Goal: Transaction & Acquisition: Purchase product/service

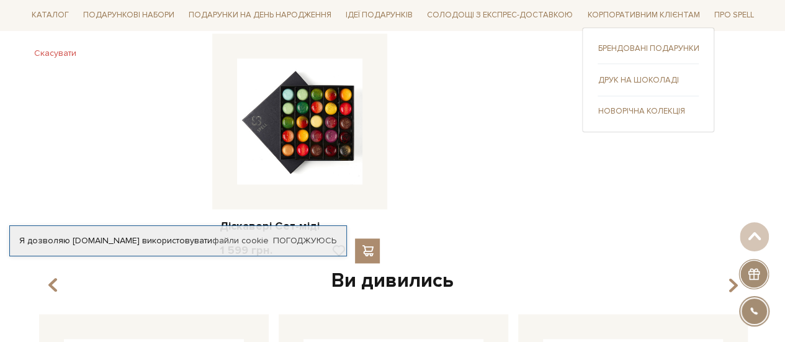
scroll to position [1137, 0]
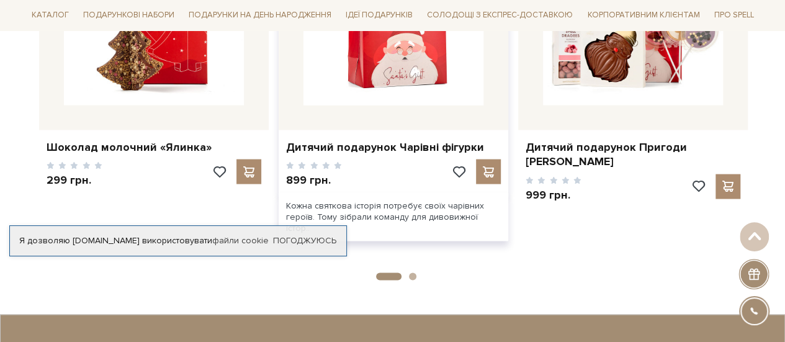
click at [437, 74] on img at bounding box center [393, 15] width 180 height 180
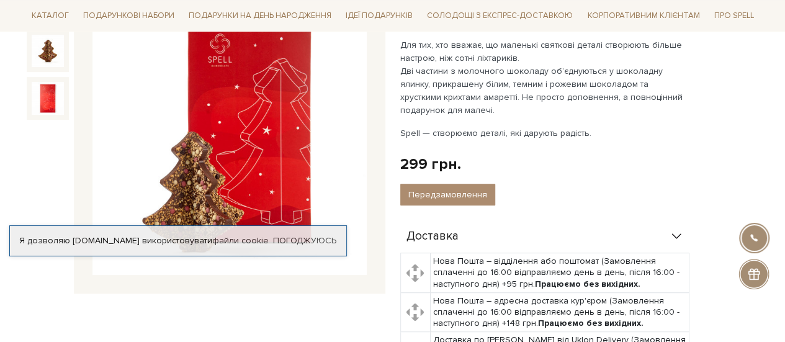
scroll to position [207, 0]
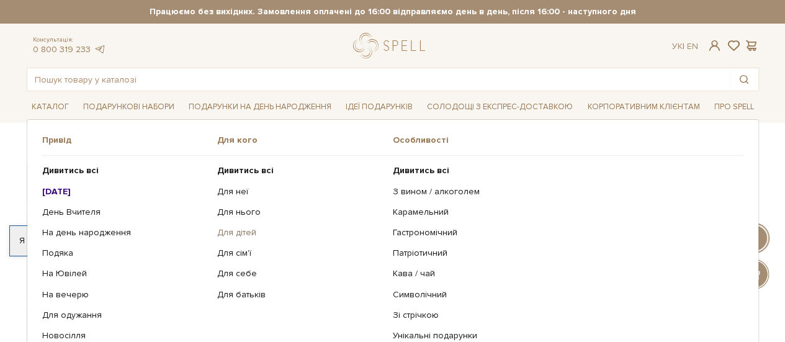
click at [231, 234] on link "Для дітей" at bounding box center [300, 232] width 166 height 11
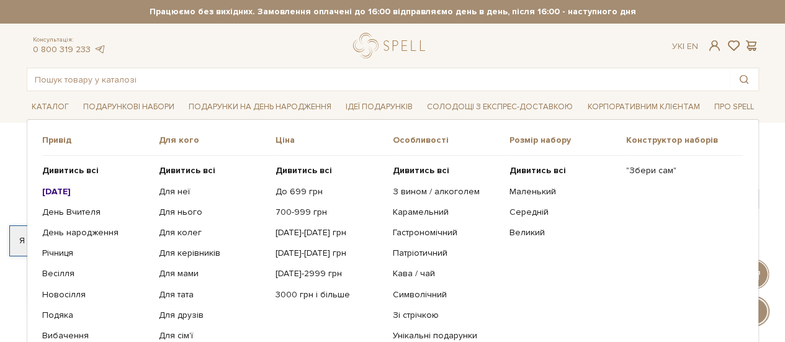
scroll to position [103, 0]
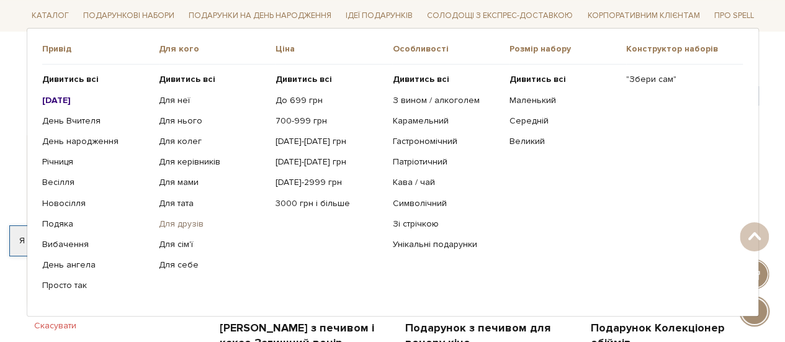
click at [179, 226] on link "Для друзів" at bounding box center [212, 223] width 107 height 11
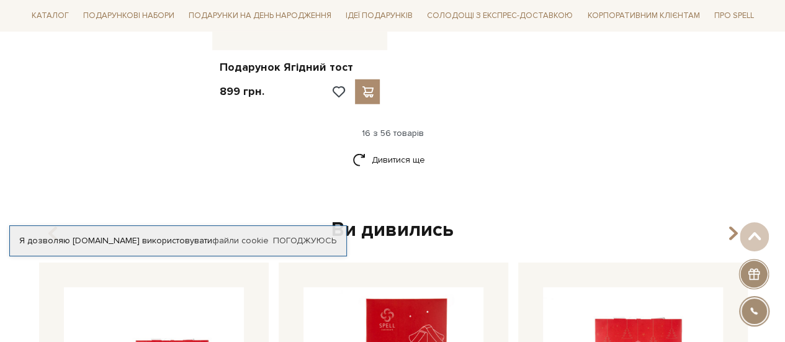
scroll to position [1551, 0]
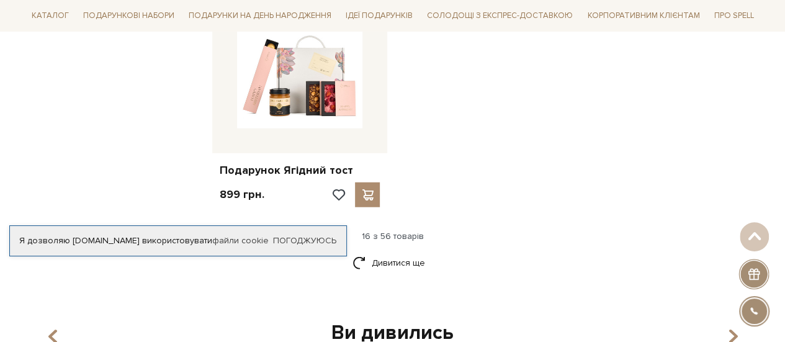
drag, startPoint x: 310, startPoint y: 85, endPoint x: 580, endPoint y: 119, distance: 271.4
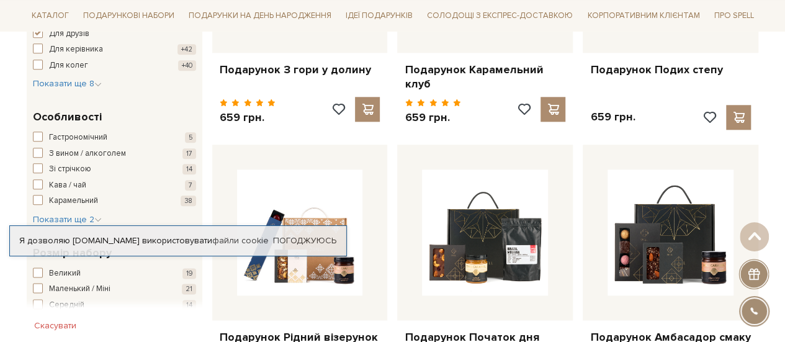
scroll to position [0, 0]
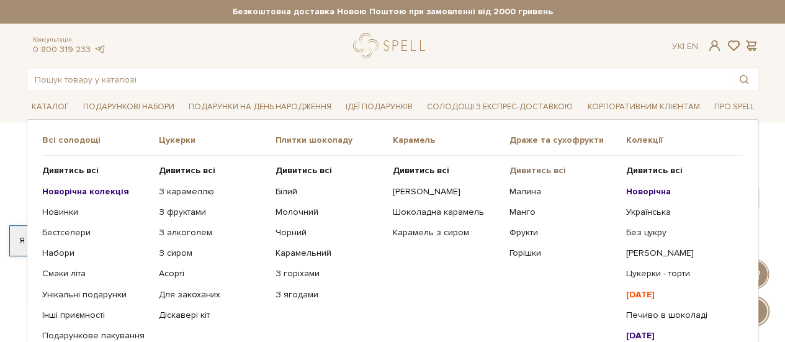
click at [552, 171] on b "Дивитись всі" at bounding box center [537, 170] width 56 height 11
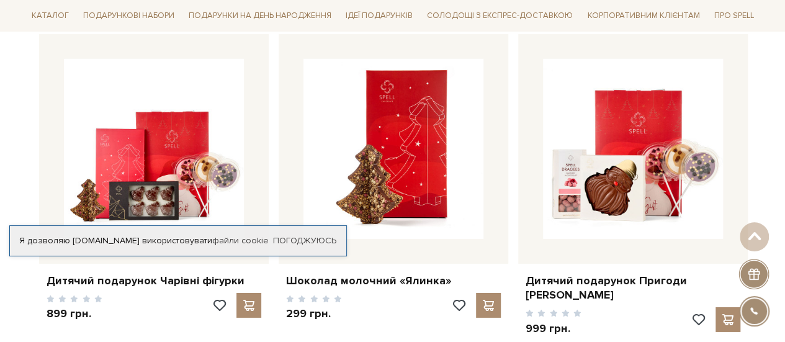
scroll to position [1964, 0]
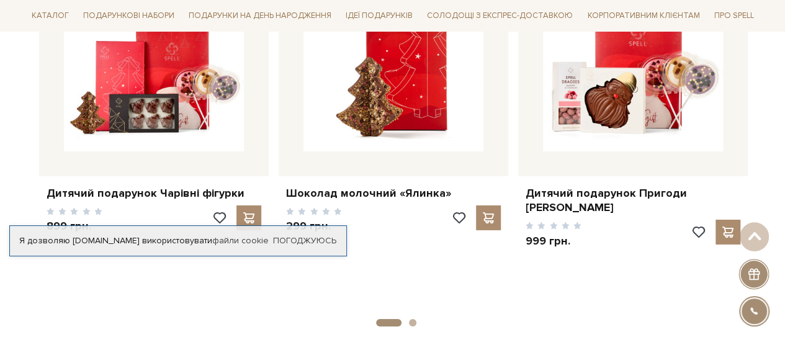
click at [412, 319] on button "2" at bounding box center [412, 322] width 7 height 7
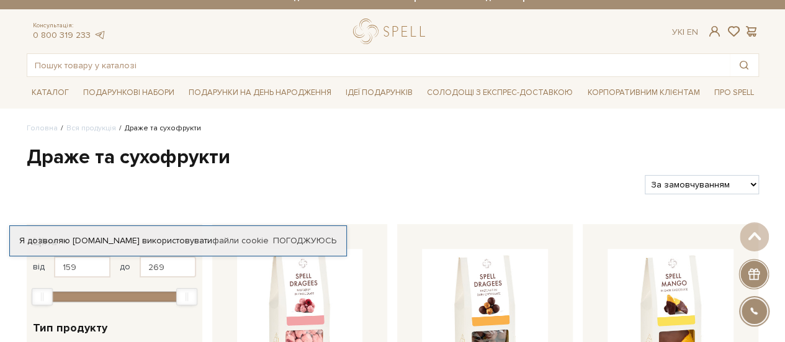
scroll to position [0, 0]
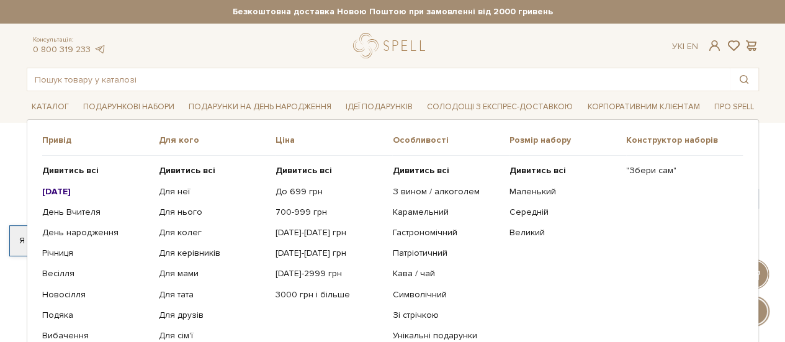
click at [66, 188] on b "[DATE]" at bounding box center [56, 191] width 29 height 11
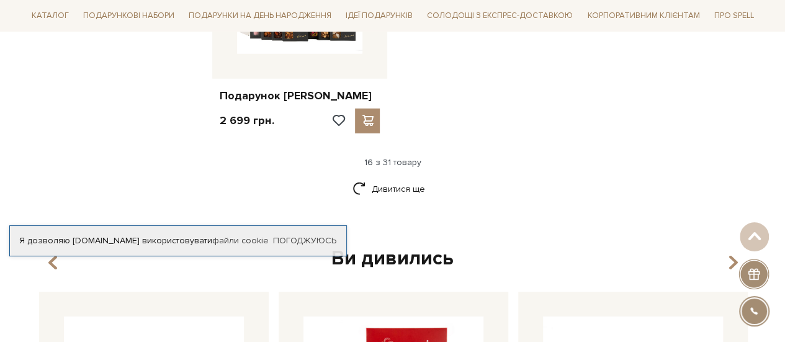
scroll to position [1654, 0]
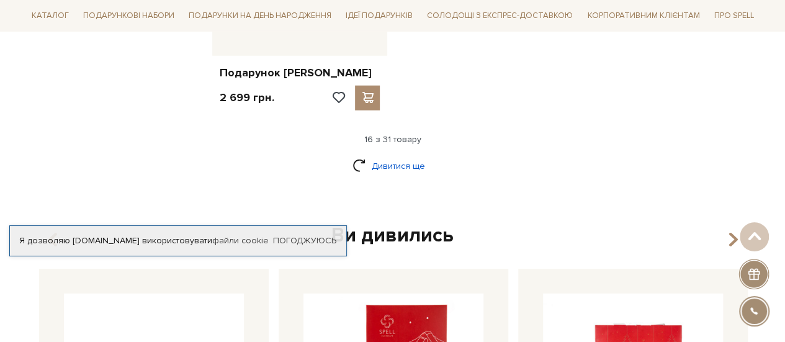
click at [408, 158] on link "Дивитися ще" at bounding box center [392, 166] width 81 height 22
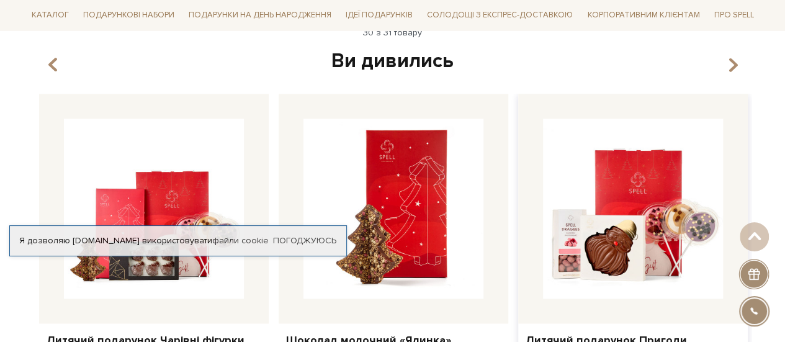
scroll to position [3102, 0]
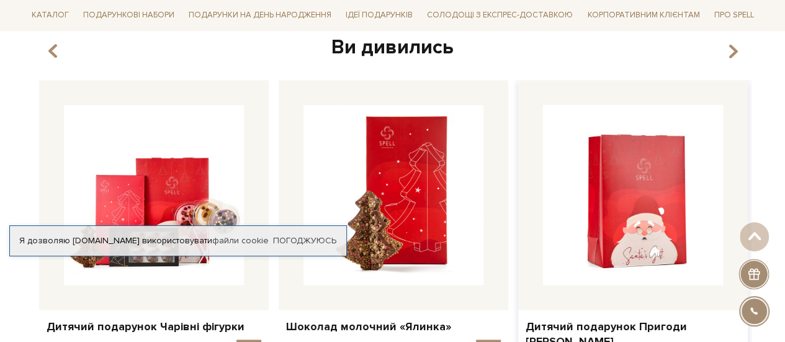
click at [608, 234] on img at bounding box center [633, 195] width 180 height 180
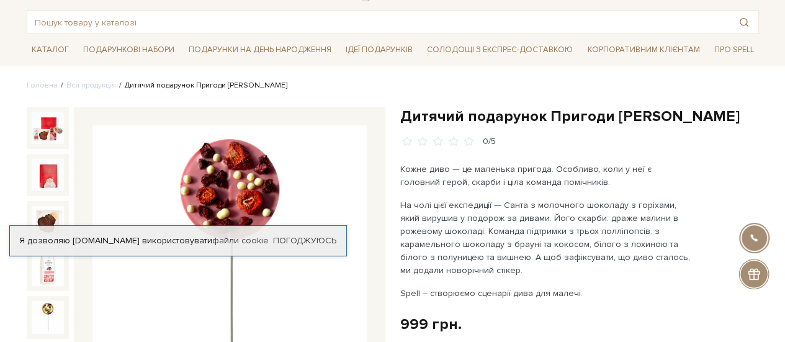
scroll to position [103, 0]
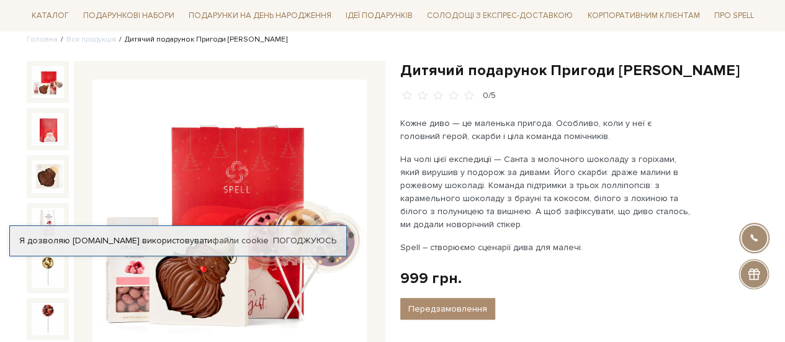
click at [45, 73] on img at bounding box center [48, 82] width 32 height 32
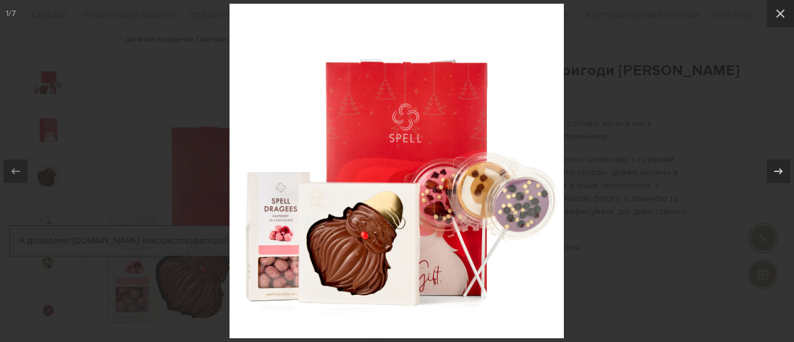
click at [688, 148] on div at bounding box center [397, 171] width 794 height 342
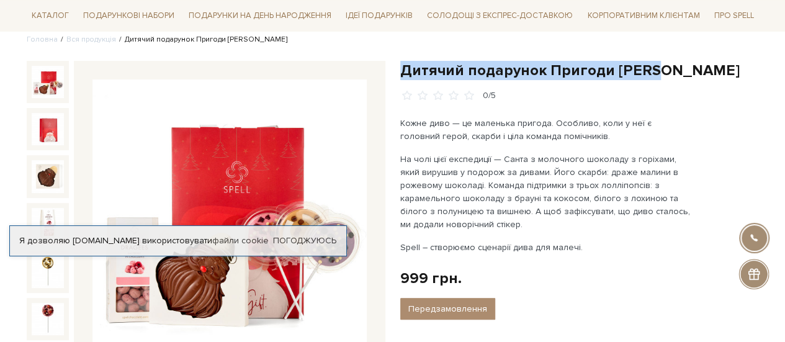
drag, startPoint x: 430, startPoint y: 68, endPoint x: 684, endPoint y: 62, distance: 253.8
click at [684, 62] on h1 "Дитячий подарунок Пригоди [PERSON_NAME]" at bounding box center [579, 70] width 359 height 19
